Goal: Check status

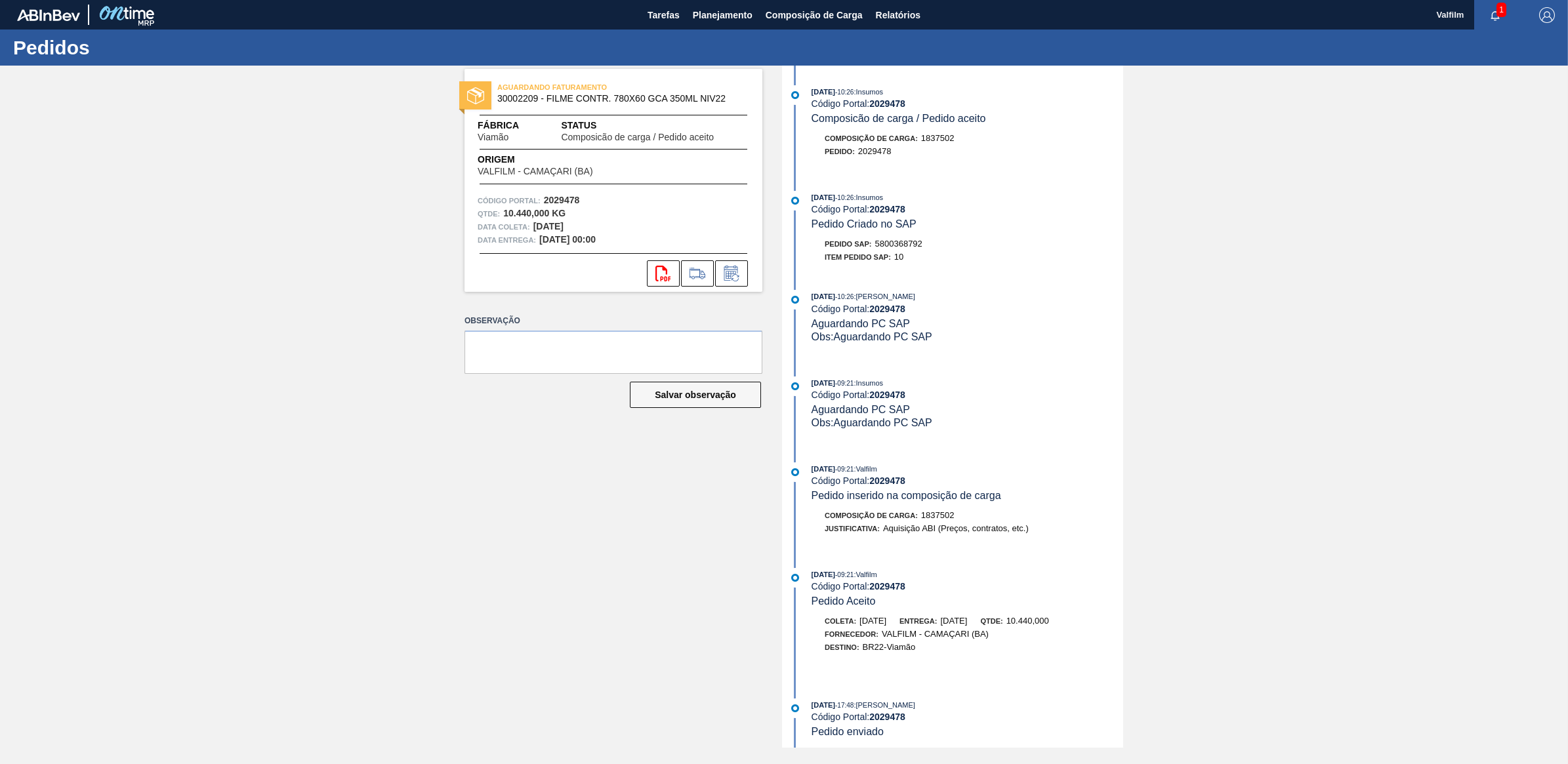
click at [395, 446] on div "AGUARDANDO FATURAMENTO 30002209 - FILME CONTR. 780X60 GCA 350ML NIV22 Fábrica V…" at bounding box center [784, 407] width 1568 height 682
click at [907, 249] on span "5800368792" at bounding box center [899, 243] width 47 height 10
click at [904, 246] on span "5800368792" at bounding box center [899, 243] width 47 height 10
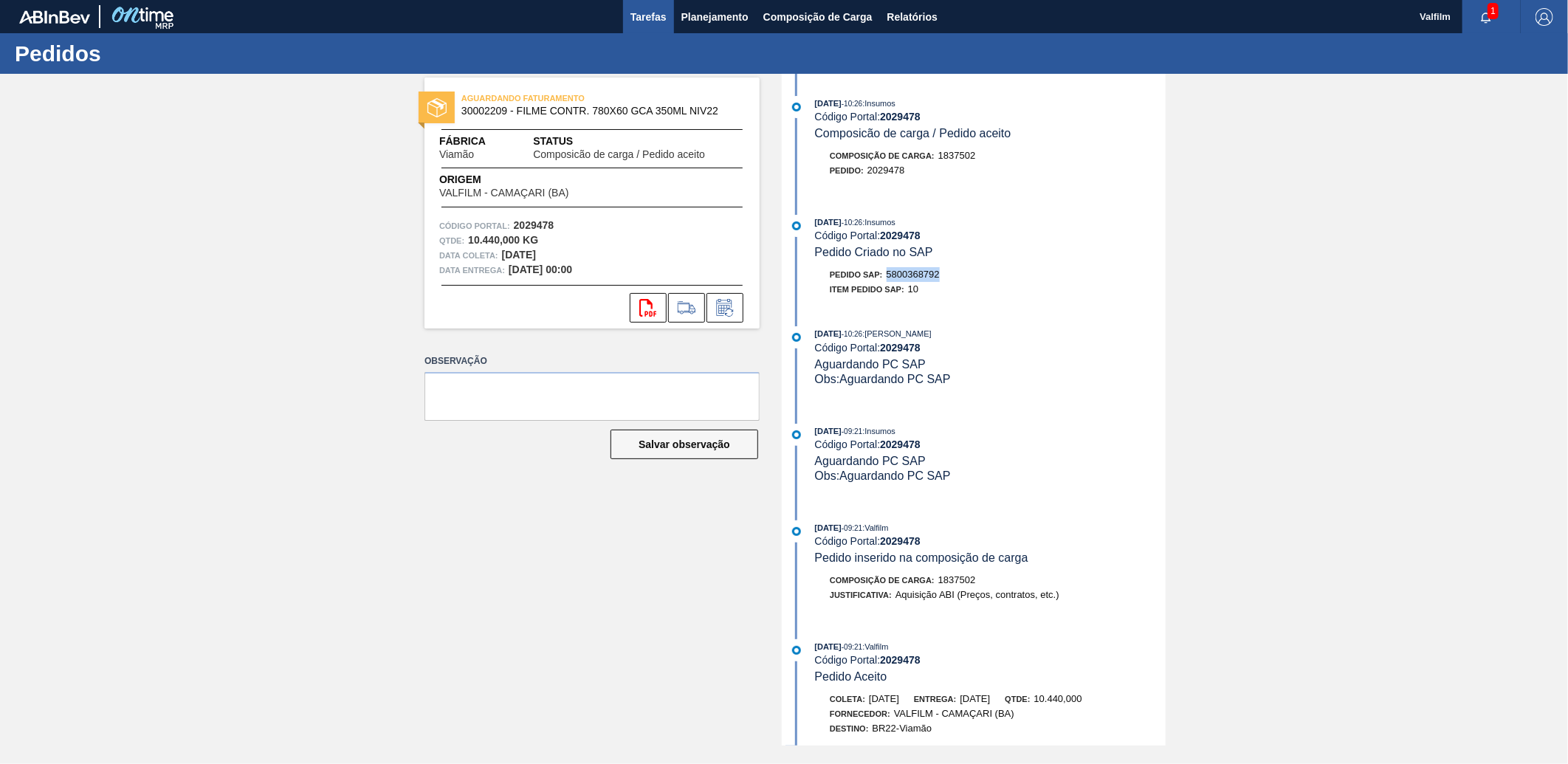
click at [639, 16] on span "Tarefas" at bounding box center [649, 17] width 36 height 17
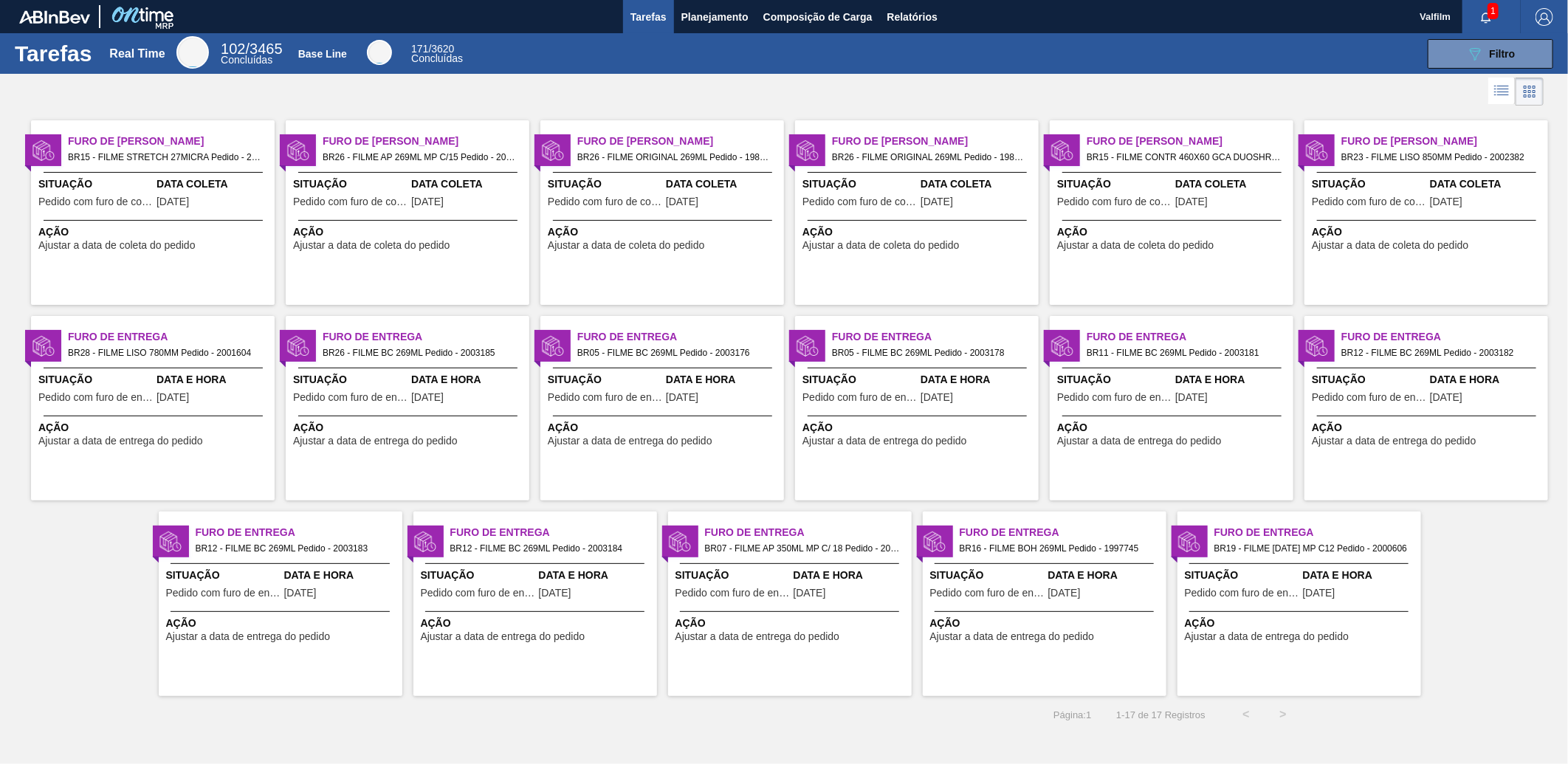
click at [444, 203] on span "[DATE]" at bounding box center [427, 202] width 33 height 11
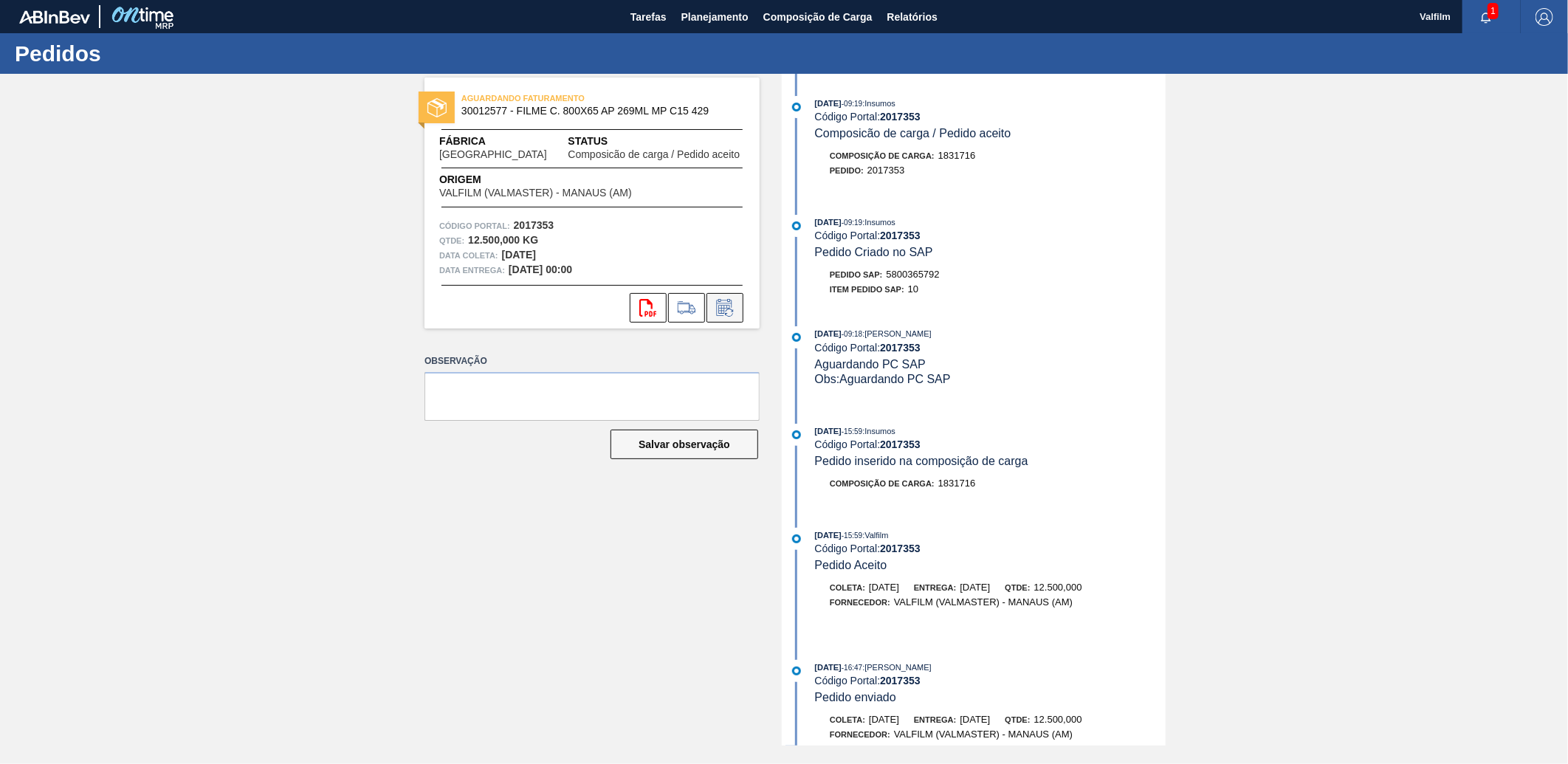
click at [733, 310] on icon at bounding box center [729, 312] width 8 height 8
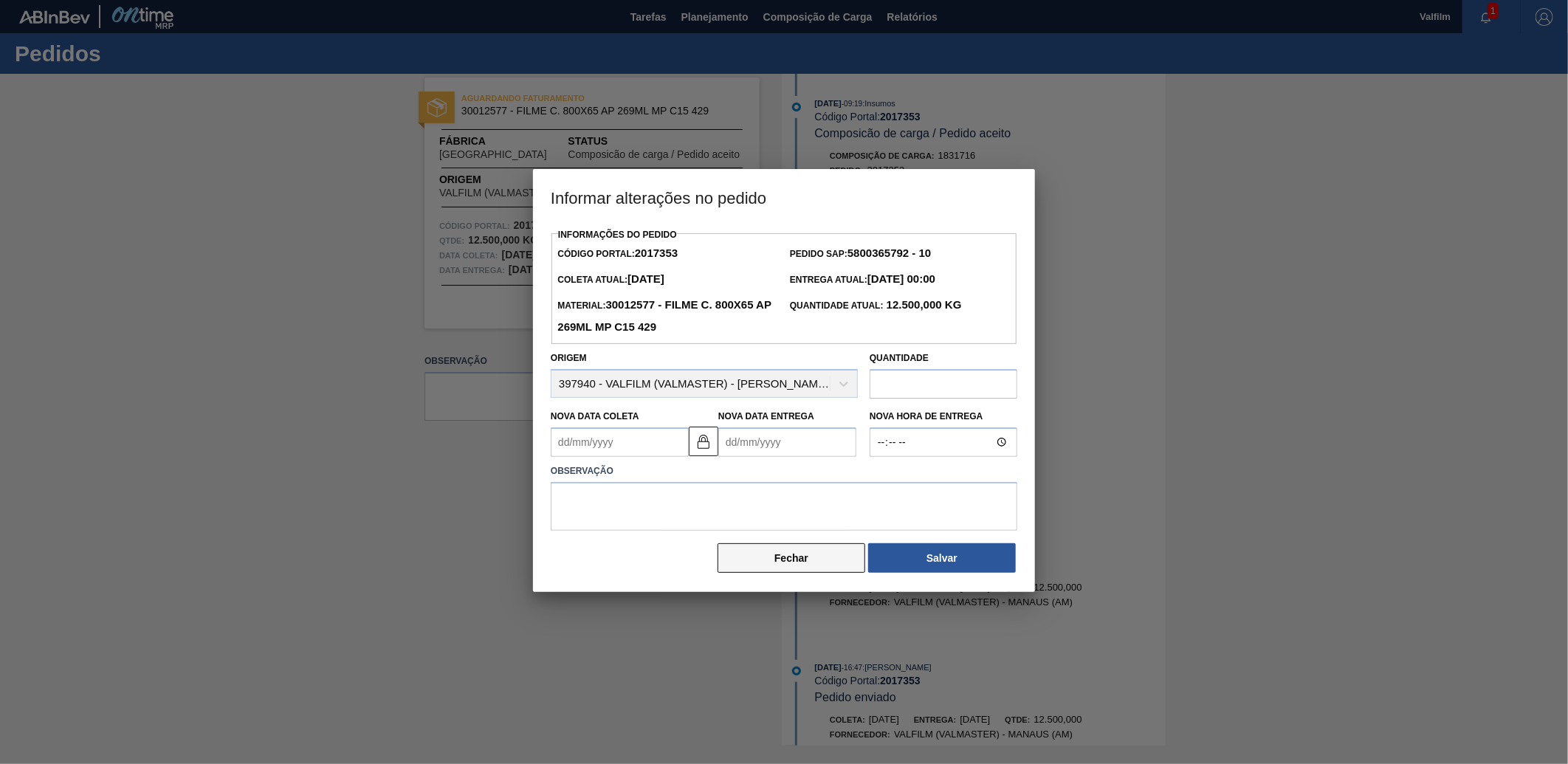
click at [769, 563] on button "Fechar" at bounding box center [791, 558] width 147 height 30
